Goal: Task Accomplishment & Management: Complete application form

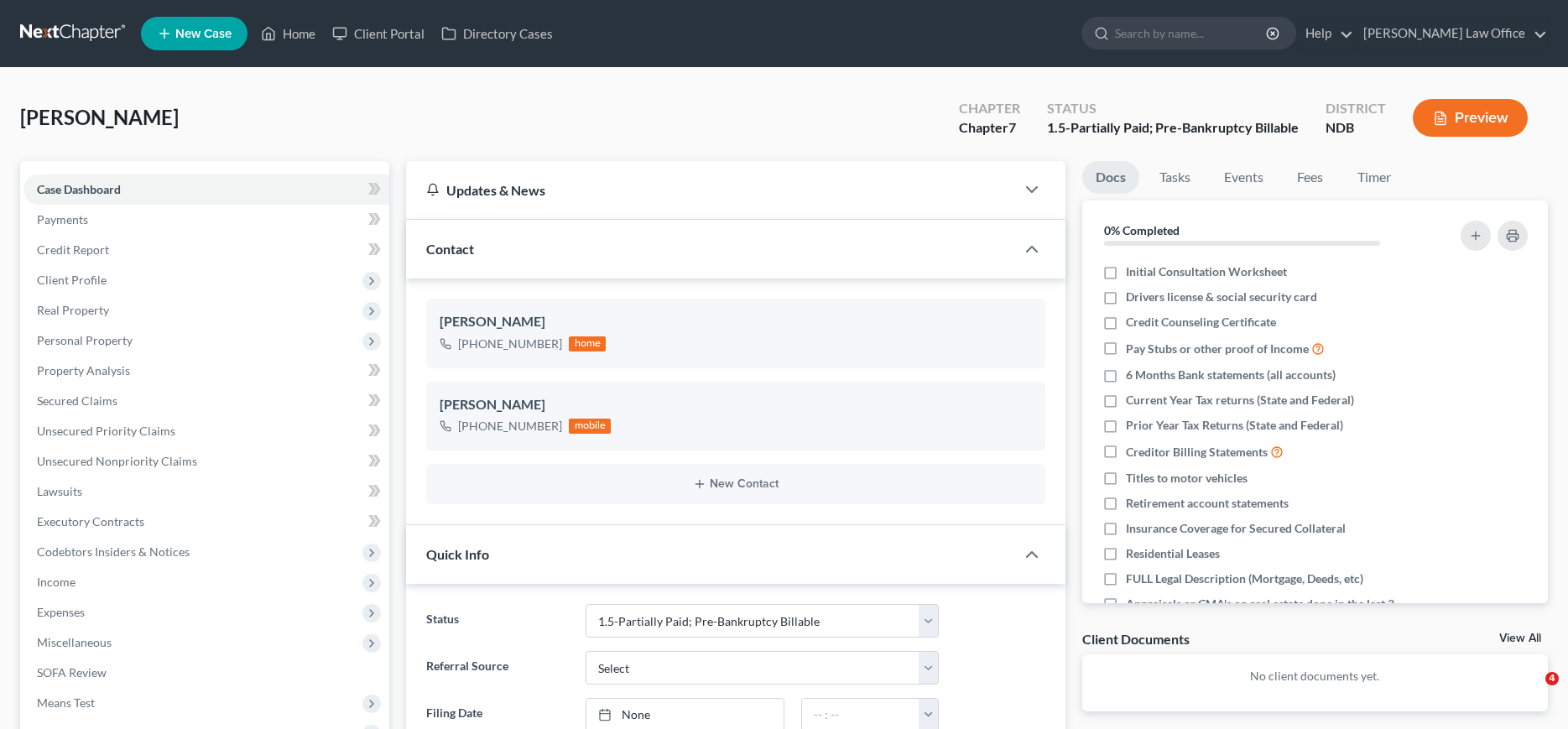
select select "3"
select select "0"
click at [50, 26] on link at bounding box center [73, 33] width 107 height 30
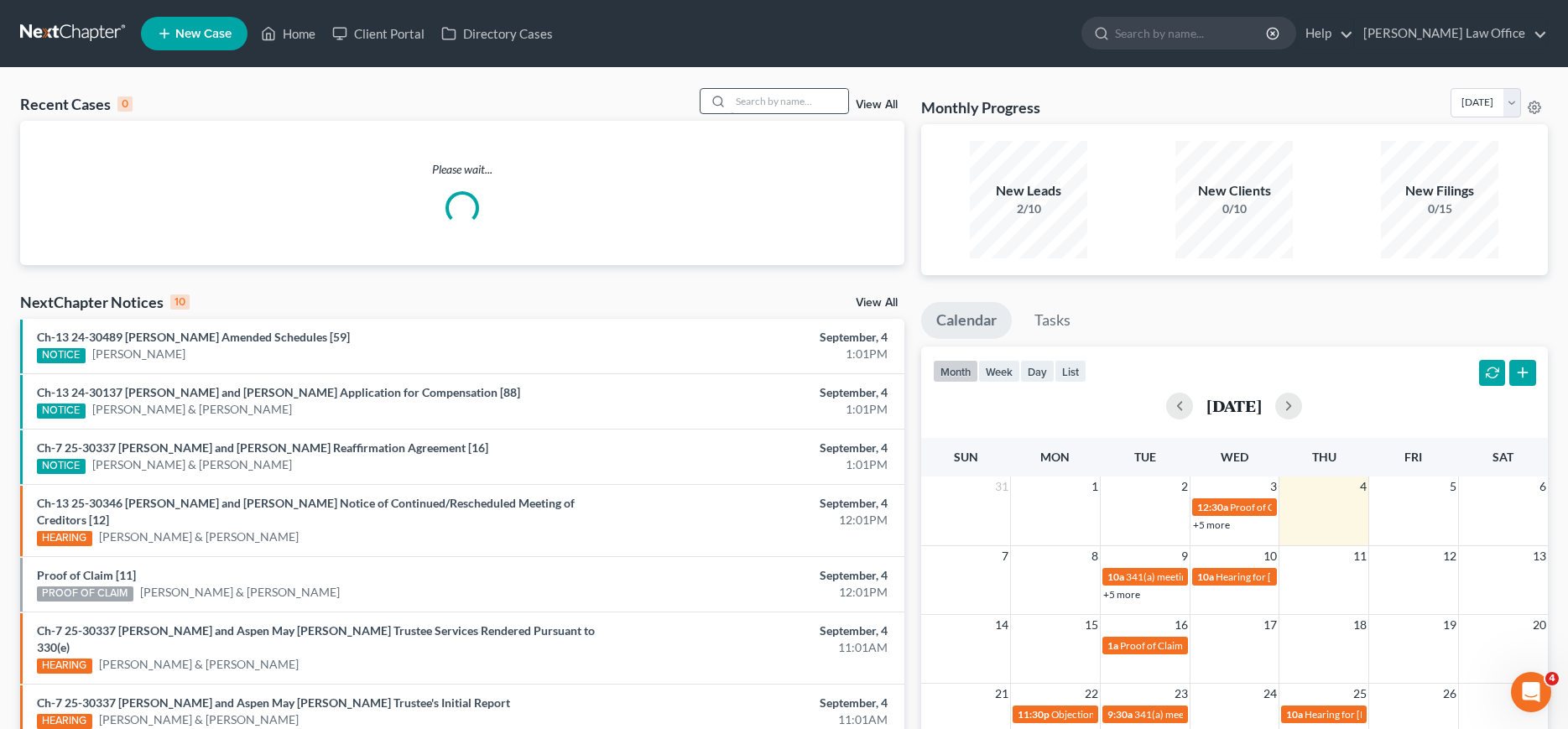
click at [780, 104] on input "search" at bounding box center [790, 101] width 117 height 25
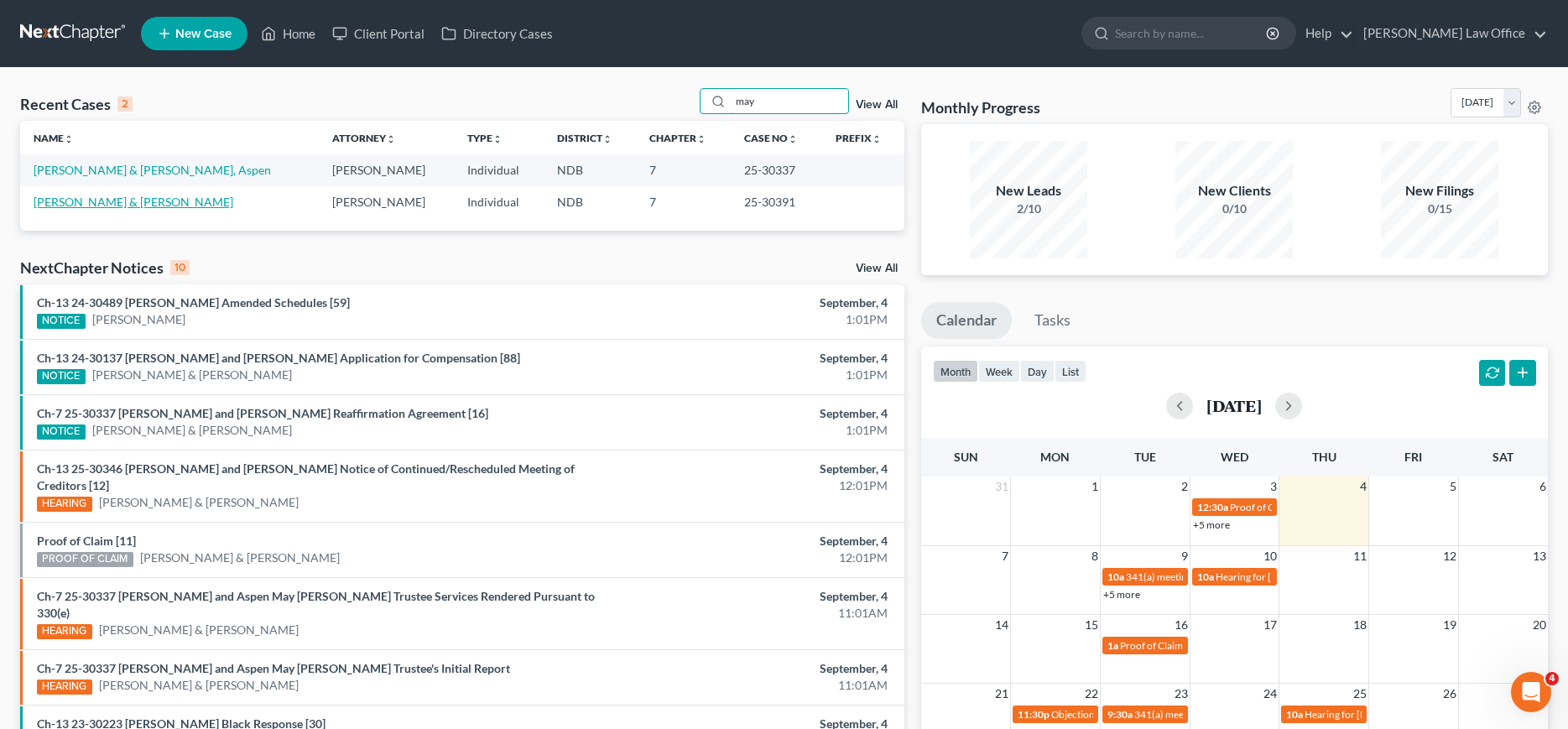
type input "may"
click at [101, 201] on link "Mayfield, Timothy & Teresa" at bounding box center [133, 202] width 200 height 14
select select "0"
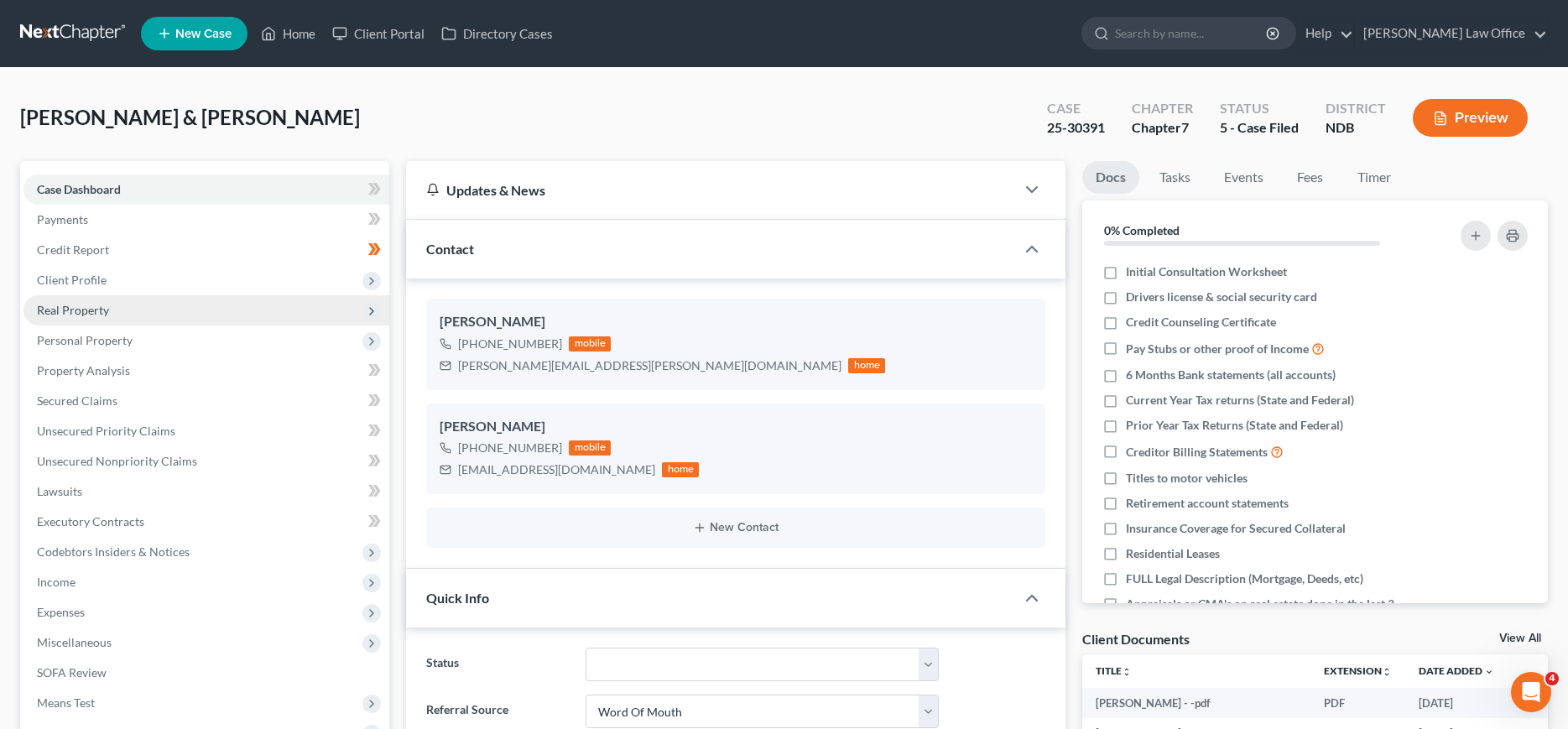
click at [89, 307] on span "Real Property" at bounding box center [73, 310] width 72 height 14
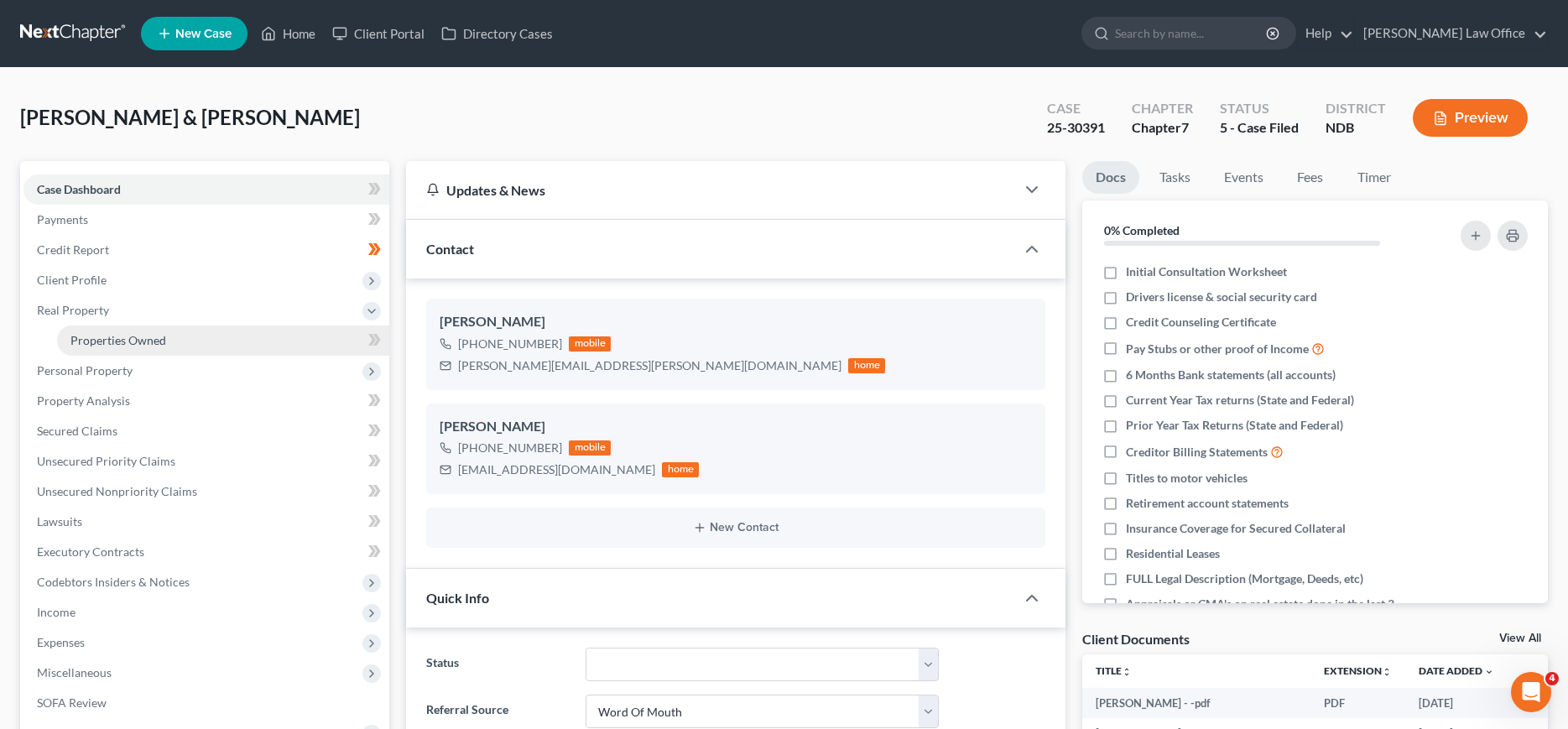
click at [90, 340] on span "Properties Owned" at bounding box center [117, 340] width 96 height 14
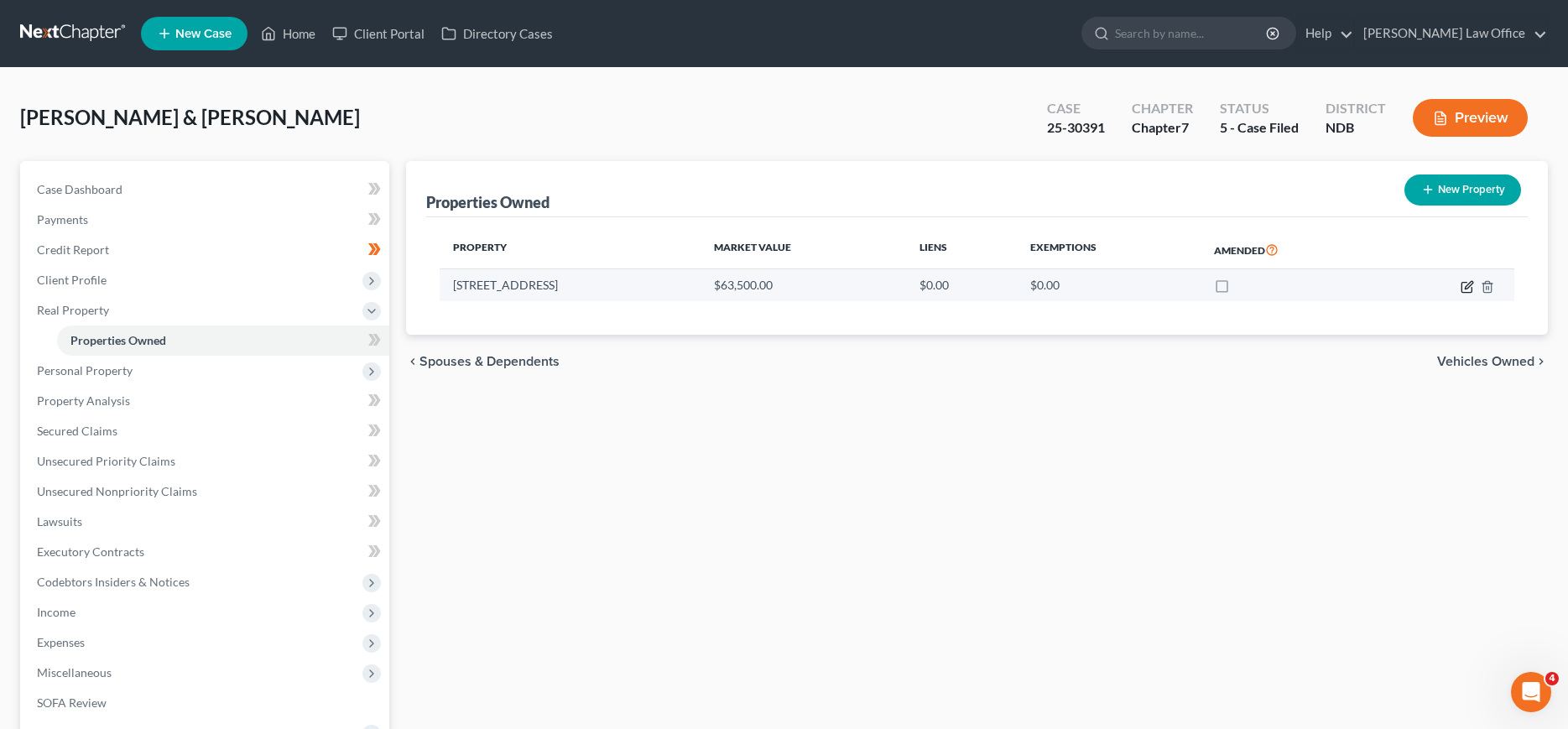
click at [1465, 283] on icon "button" at bounding box center [1467, 287] width 13 height 13
select select "29"
select select "2"
select select "0"
select select "14"
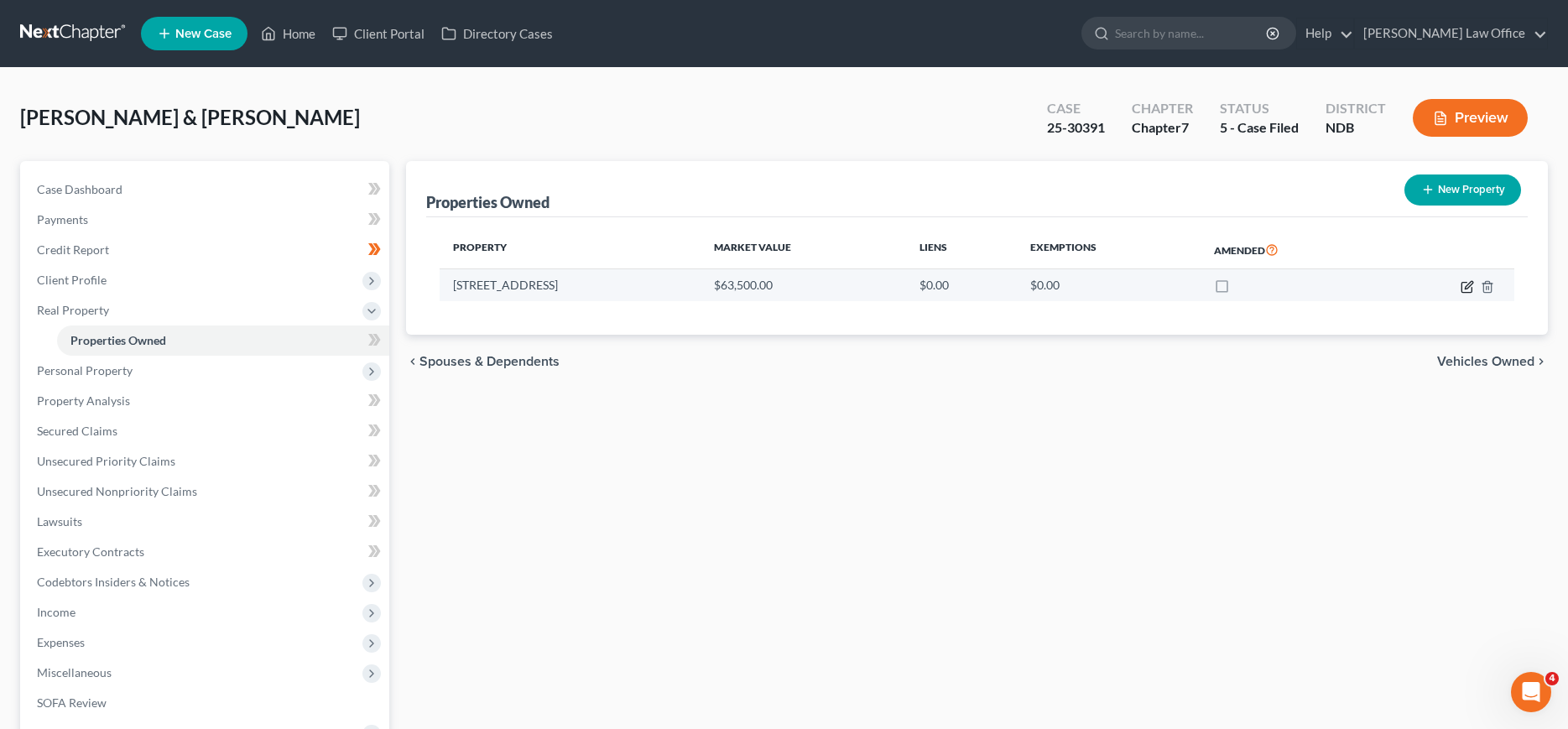
select select "2"
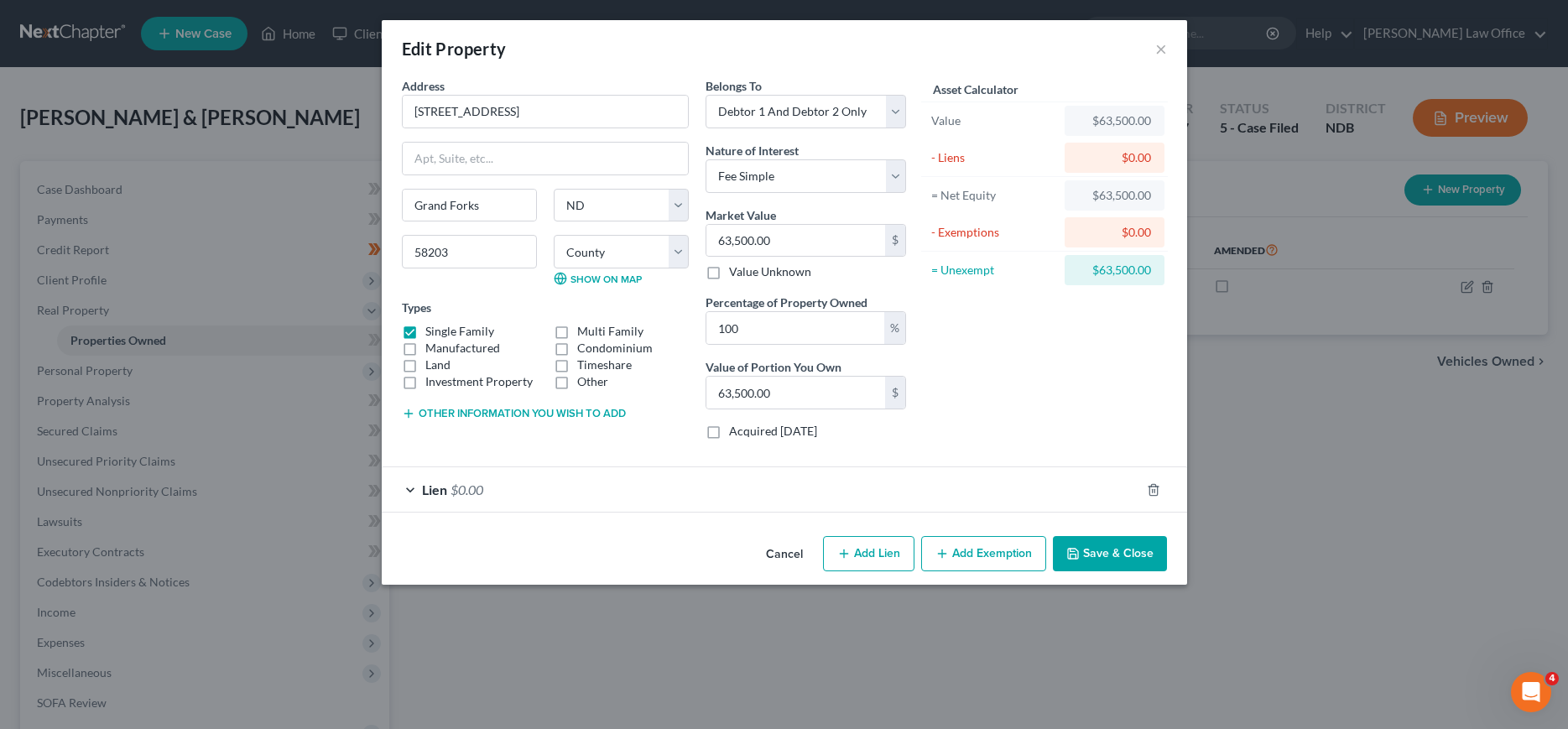
click at [441, 489] on span "Lien" at bounding box center [435, 489] width 26 height 16
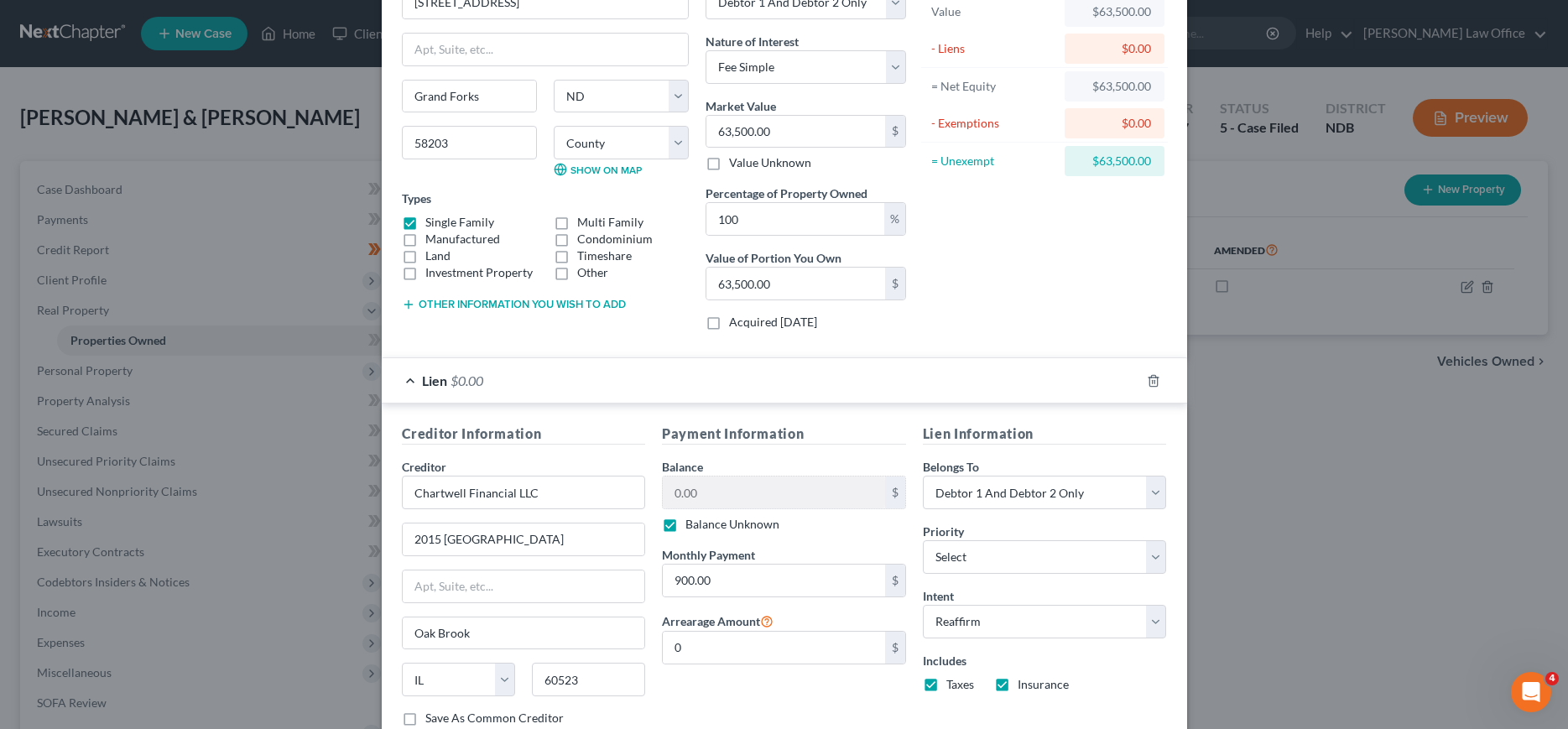
scroll to position [171, 0]
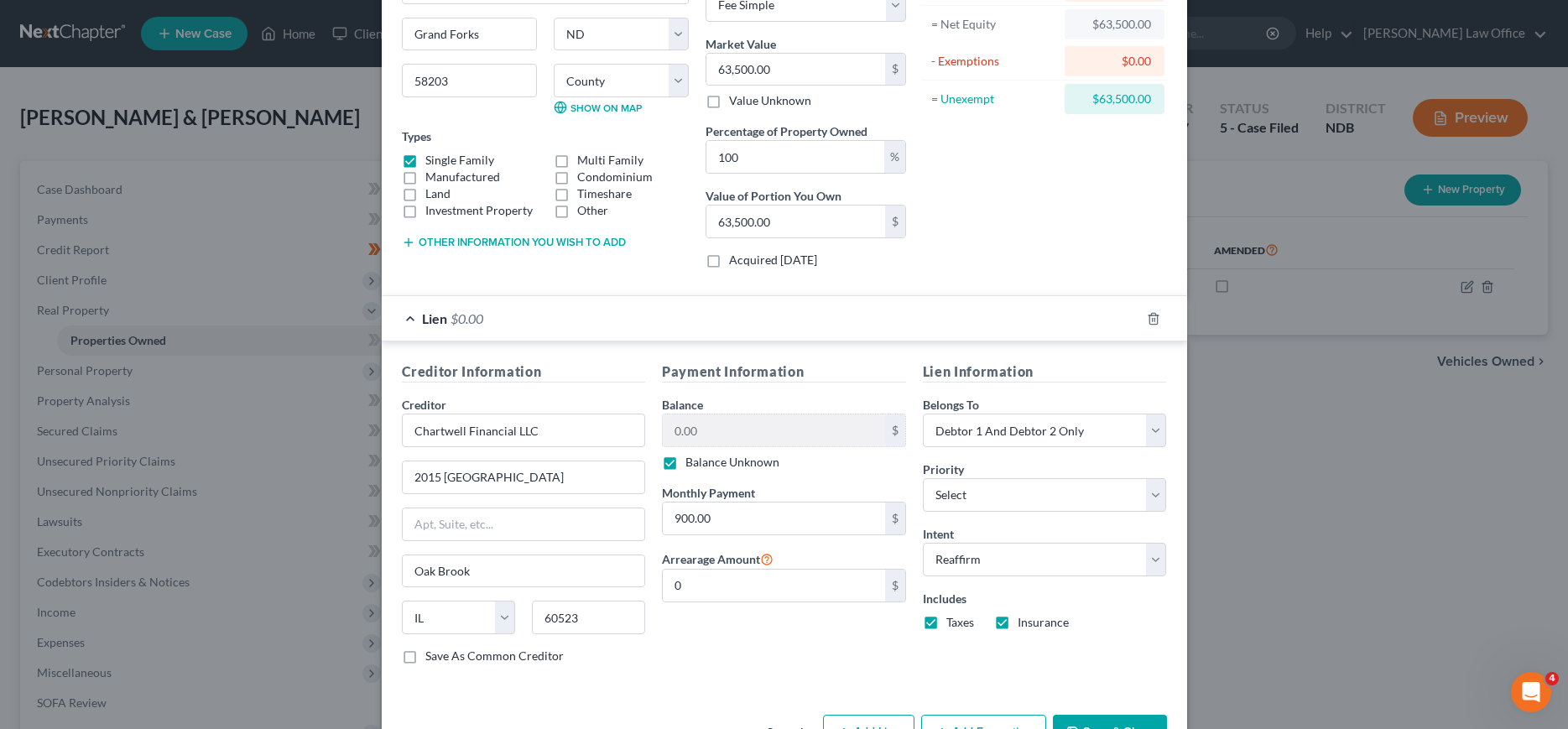
click at [686, 462] on label "Balance Unknown" at bounding box center [732, 462] width 94 height 17
click at [692, 462] on input "Balance Unknown" at bounding box center [698, 459] width 11 height 11
checkbox input "false"
click at [734, 430] on input "0.00" at bounding box center [774, 431] width 223 height 32
click at [735, 430] on input "0.00" at bounding box center [774, 431] width 223 height 32
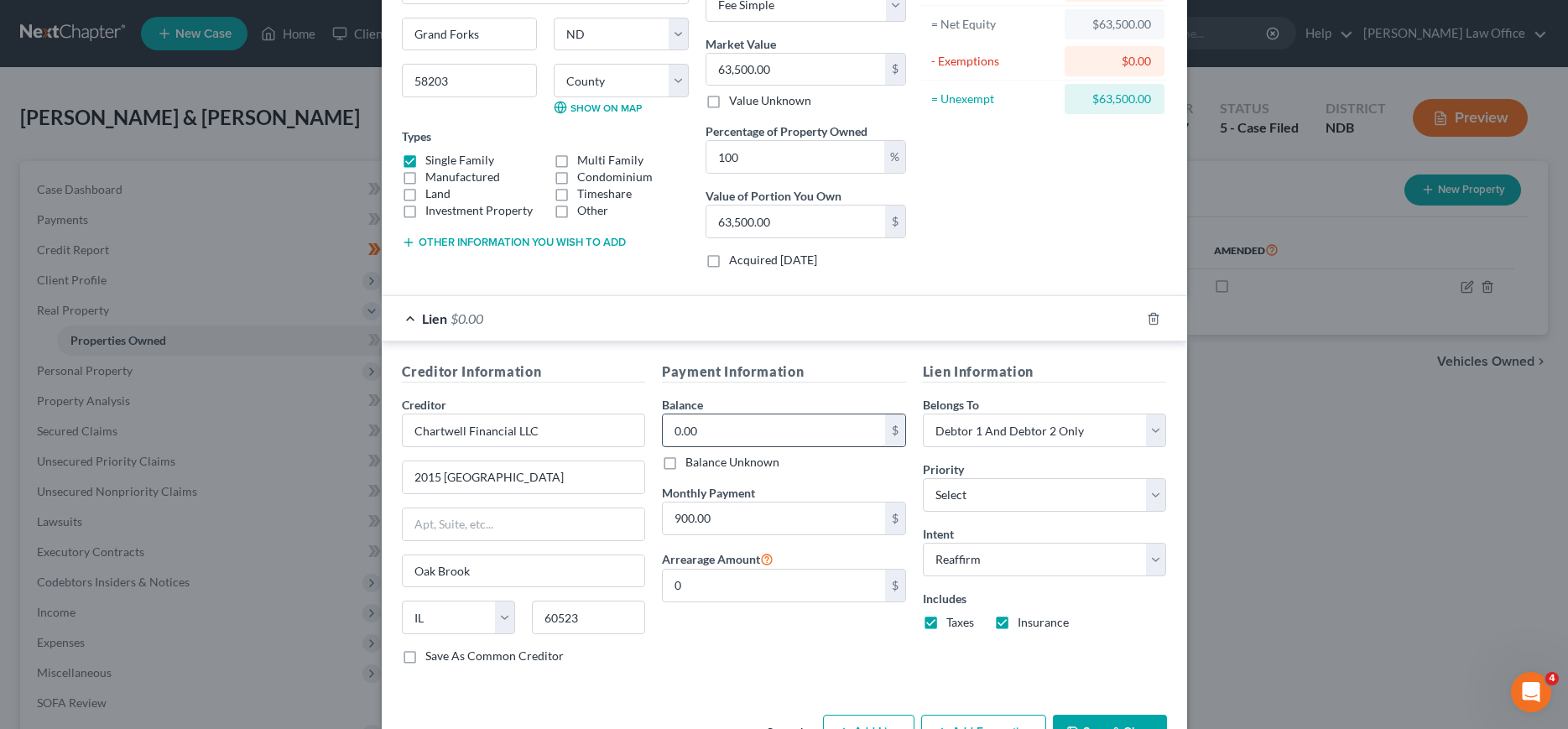
click at [735, 430] on input "0.00" at bounding box center [774, 431] width 223 height 32
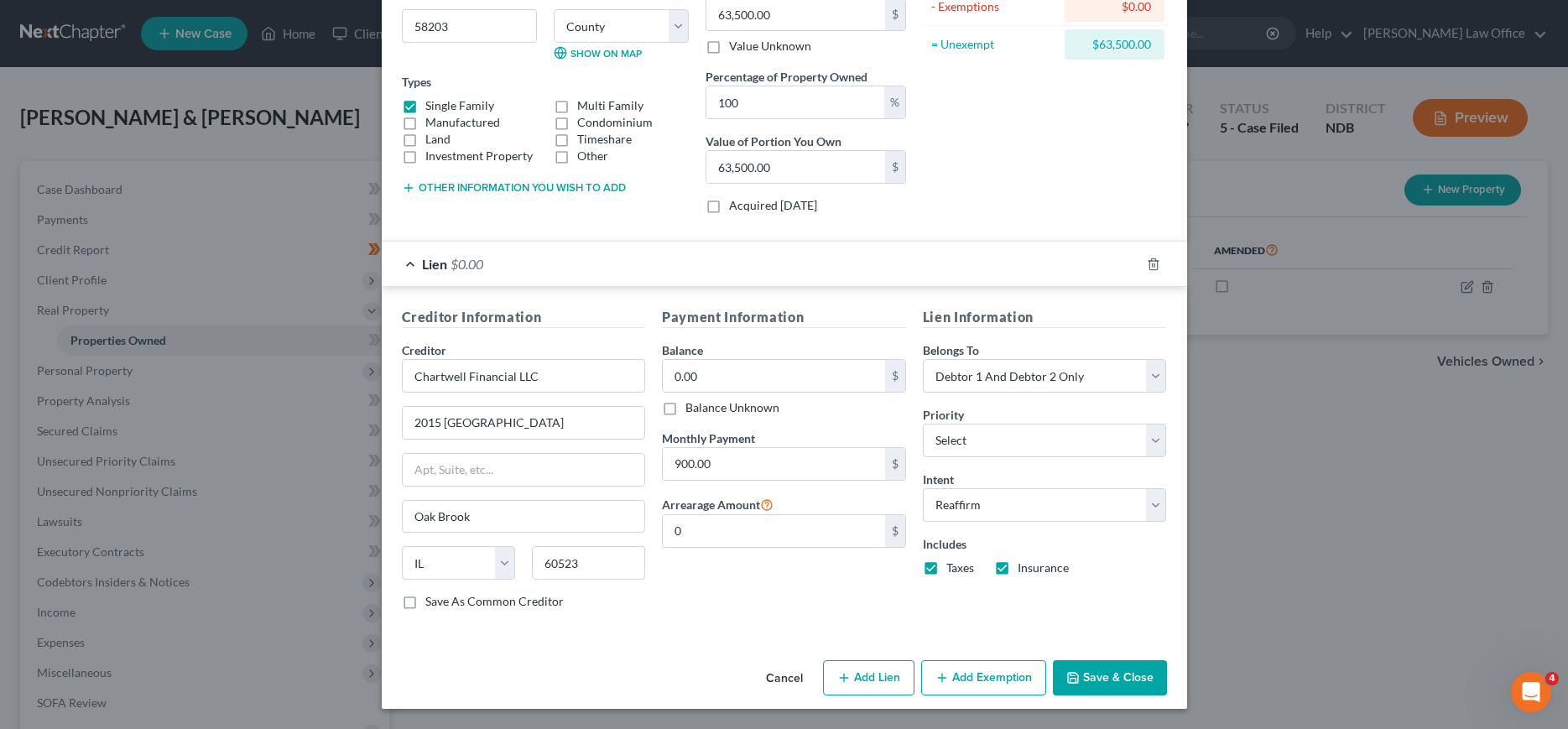
click at [1101, 678] on button "Save & Close" at bounding box center [1110, 677] width 114 height 35
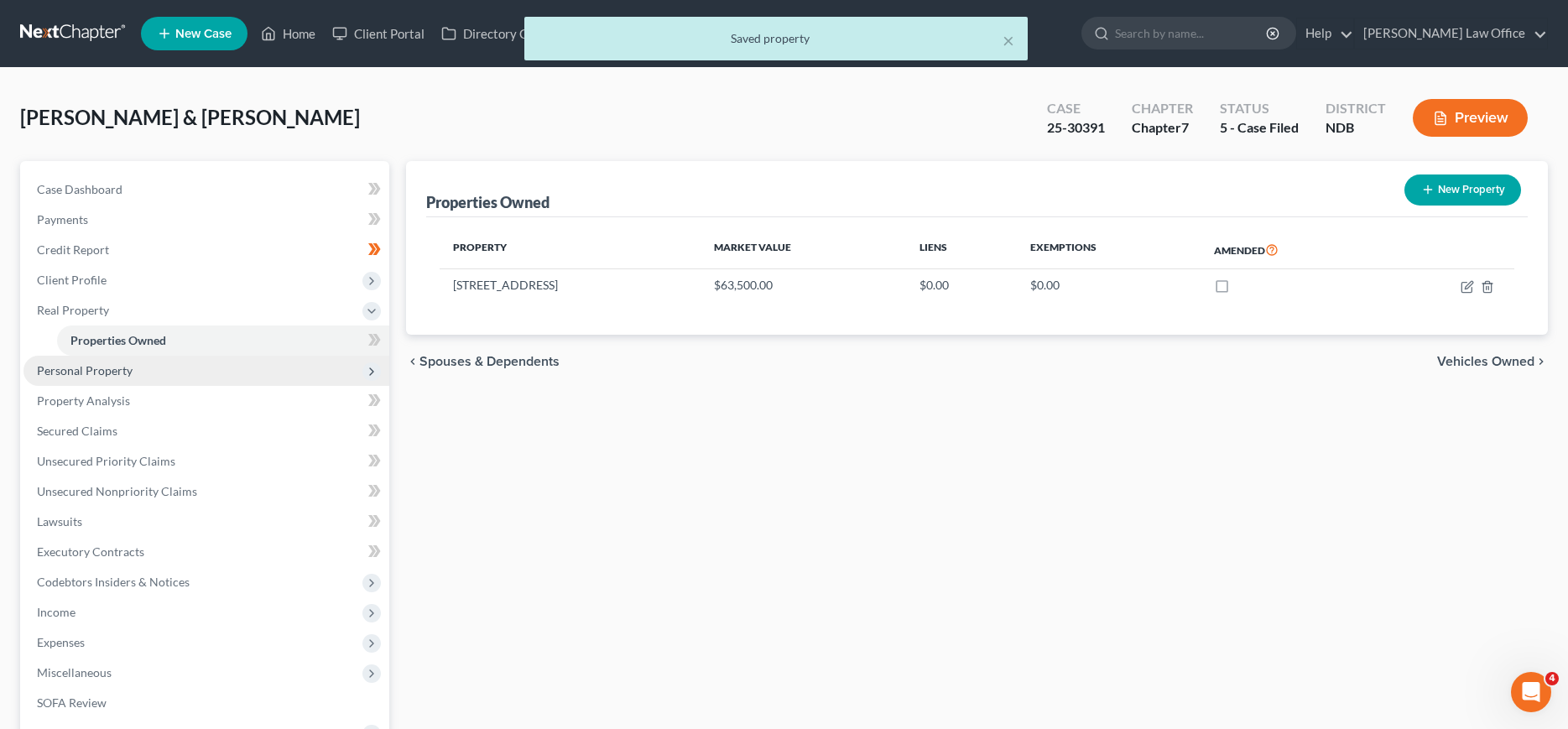
click at [63, 366] on span "Personal Property" at bounding box center [84, 370] width 96 height 14
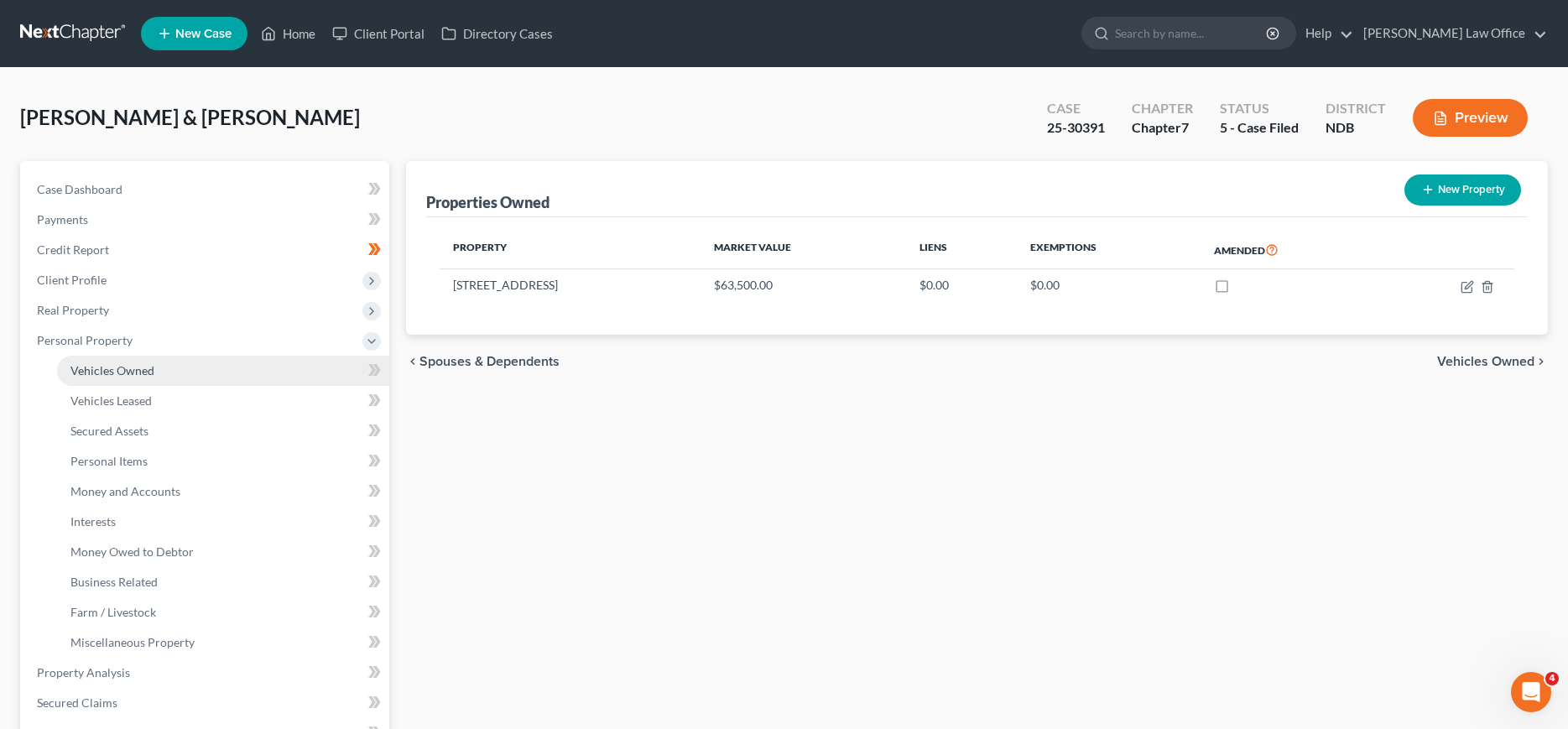
click at [121, 357] on link "Vehicles Owned" at bounding box center [223, 371] width 332 height 30
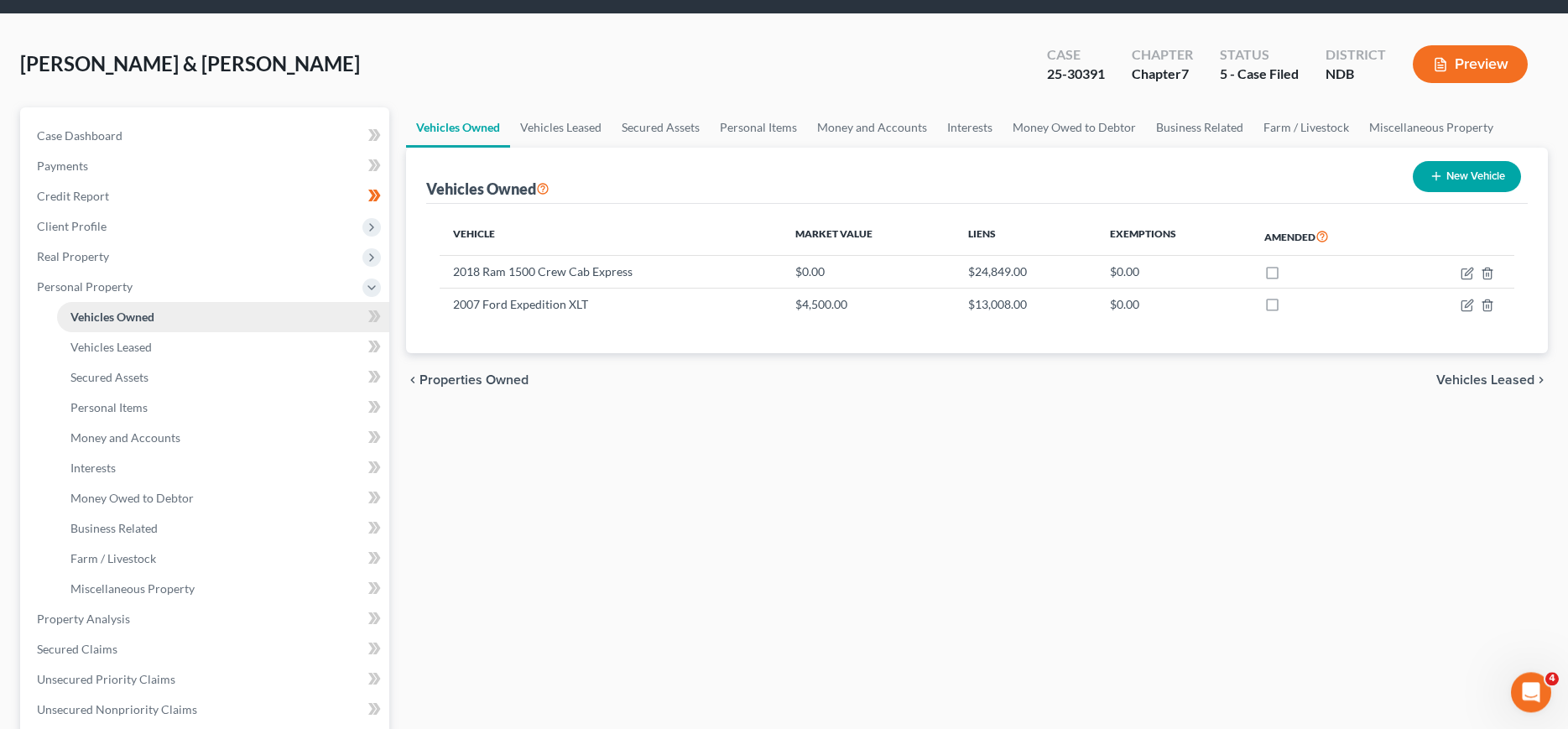
scroll to position [85, 0]
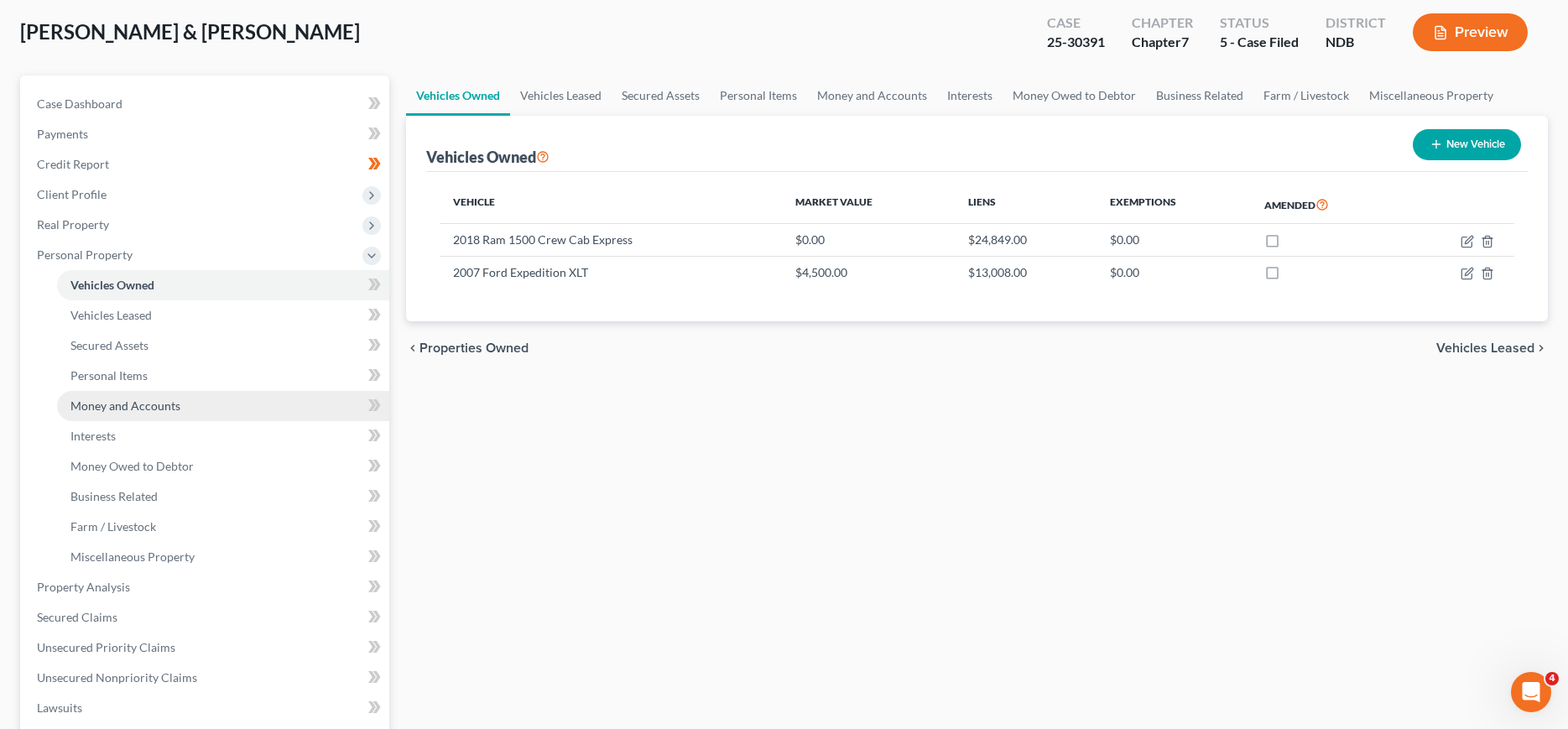
click at [134, 397] on link "Money and Accounts" at bounding box center [223, 406] width 332 height 30
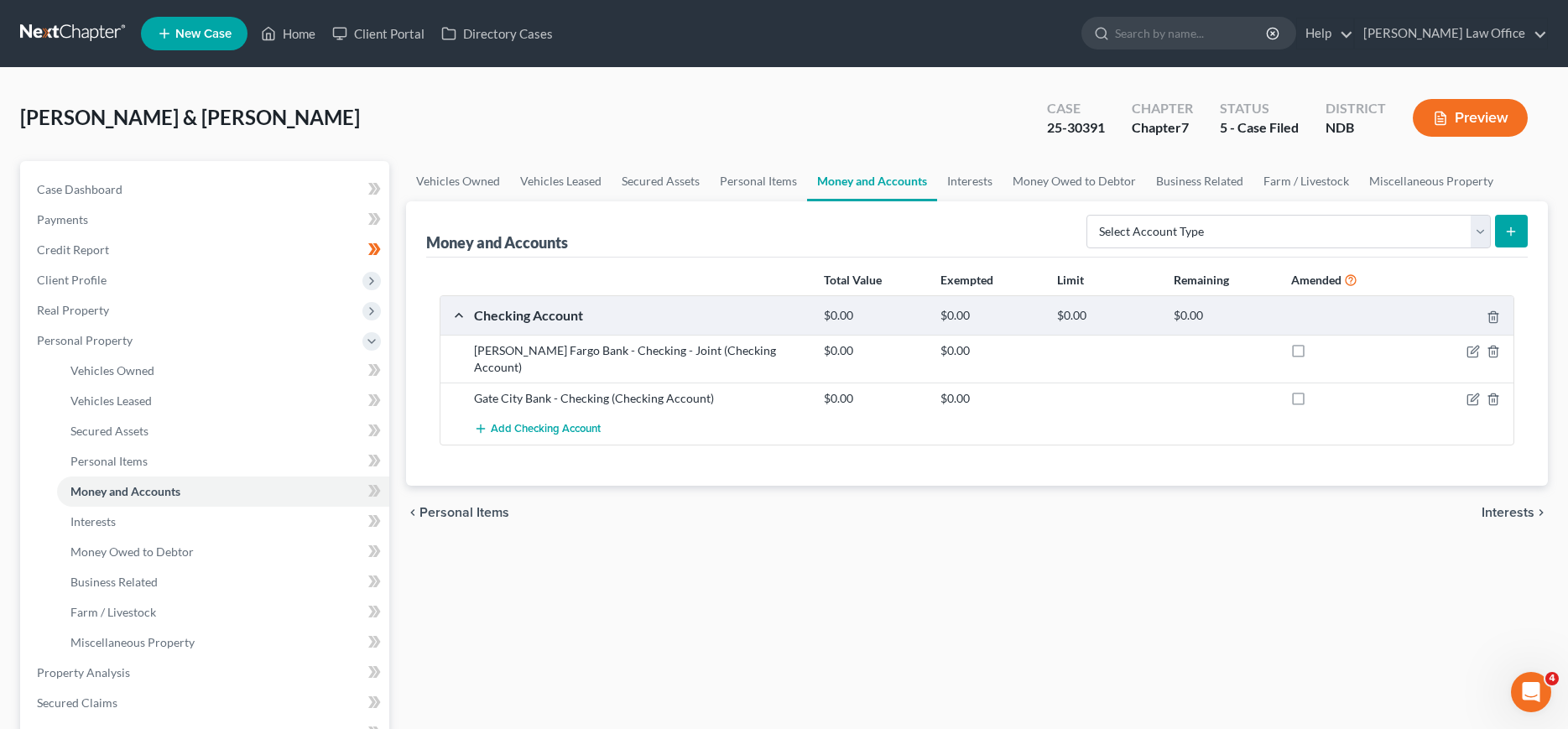
click at [51, 29] on link at bounding box center [73, 33] width 107 height 30
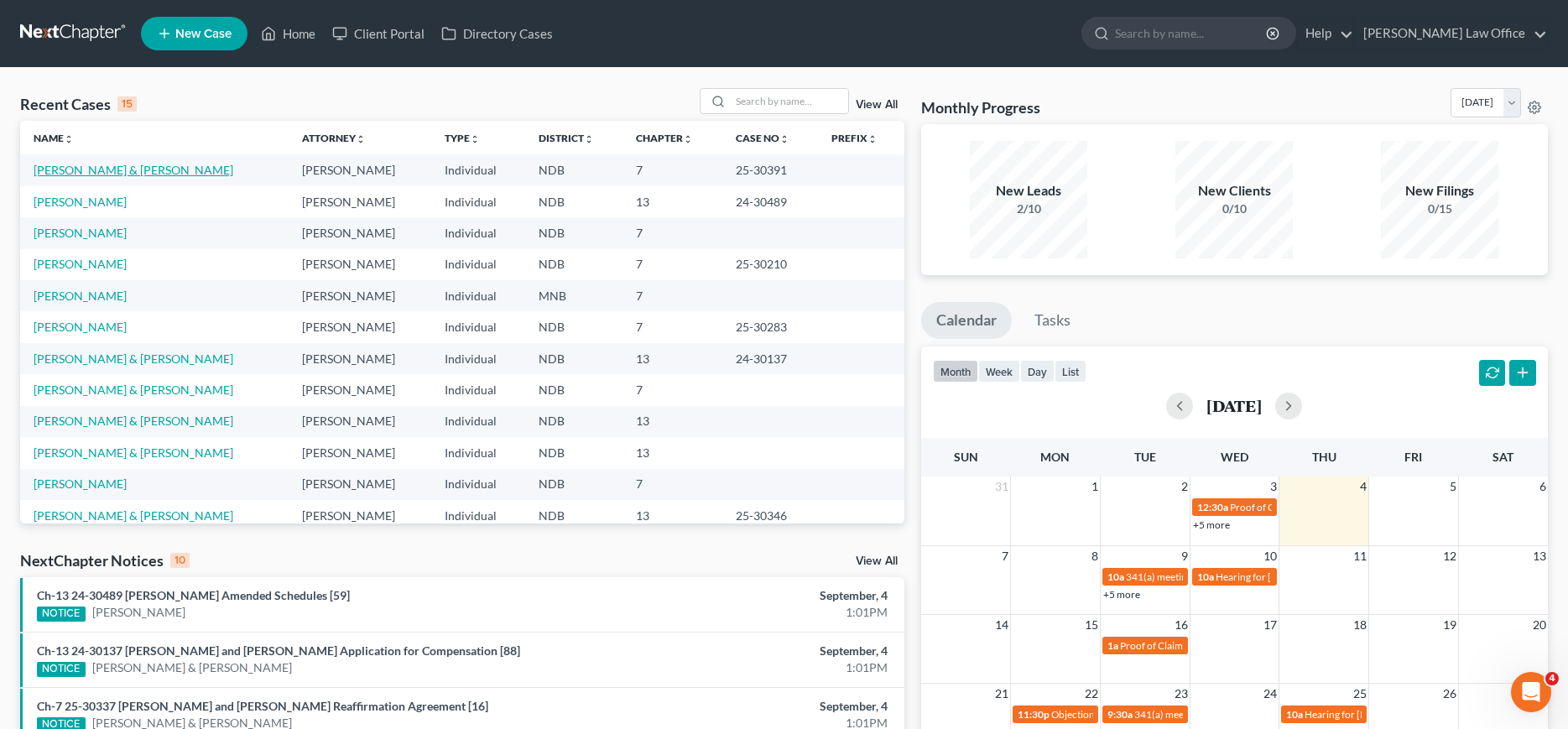
click at [57, 167] on link "[PERSON_NAME] & [PERSON_NAME]" at bounding box center [133, 169] width 200 height 14
select select "0"
